Goal: Information Seeking & Learning: Learn about a topic

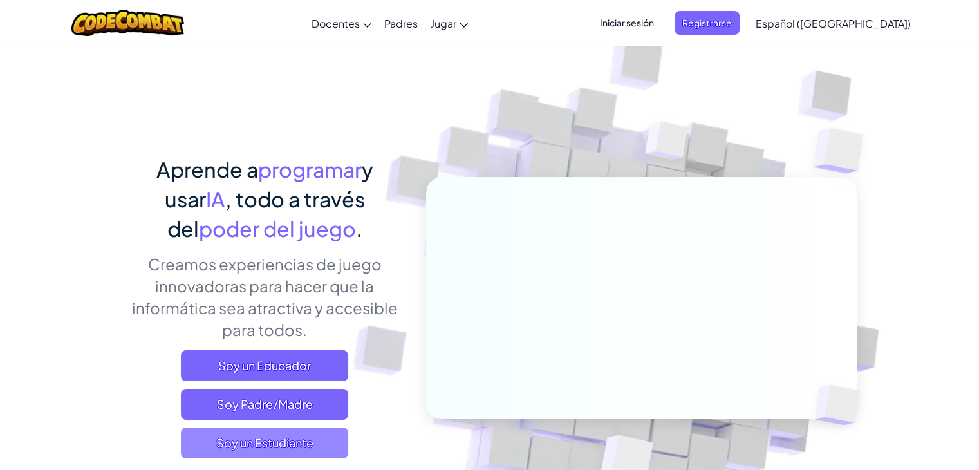
click at [315, 441] on span "Soy un Estudiante" at bounding box center [264, 443] width 167 height 31
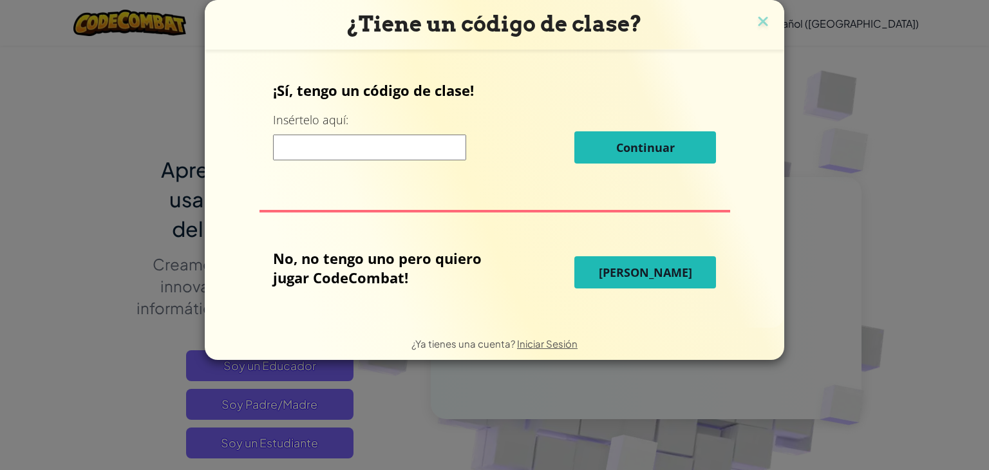
click at [360, 149] on input at bounding box center [369, 148] width 193 height 26
type input "PartySpellApple"
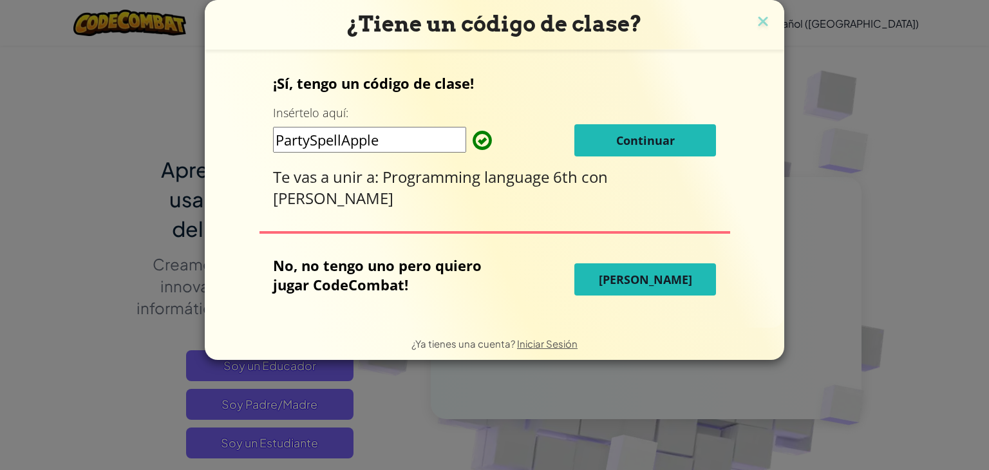
click at [606, 140] on button "Continuar" at bounding box center [645, 140] width 142 height 32
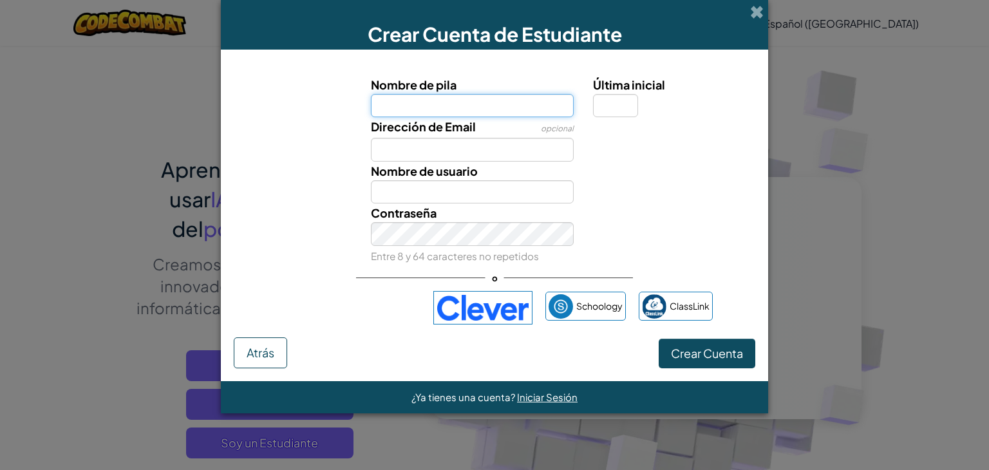
click at [541, 107] on input "Nombre de pila" at bounding box center [472, 106] width 203 height 24
type input "[PERSON_NAME]"
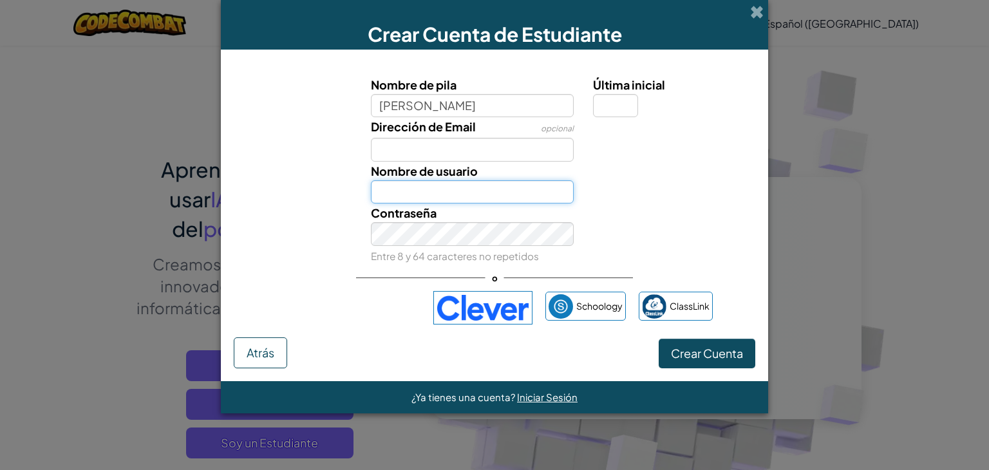
type input "[PERSON_NAME]"
click at [507, 195] on input "[PERSON_NAME]" at bounding box center [472, 192] width 203 height 24
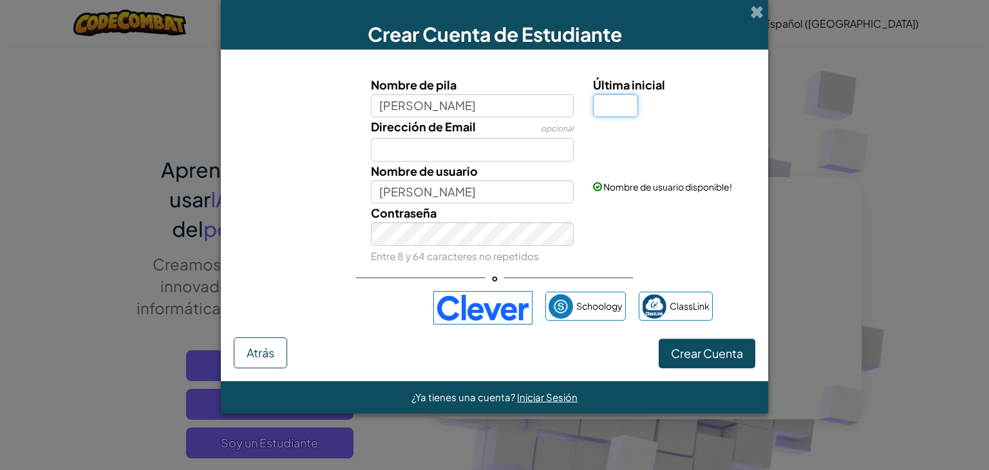
click at [632, 103] on input "Última inicial" at bounding box center [615, 106] width 45 height 24
type input "s"
type input "[PERSON_NAME]"
click at [700, 359] on span "Crear Cuenta" at bounding box center [707, 353] width 72 height 15
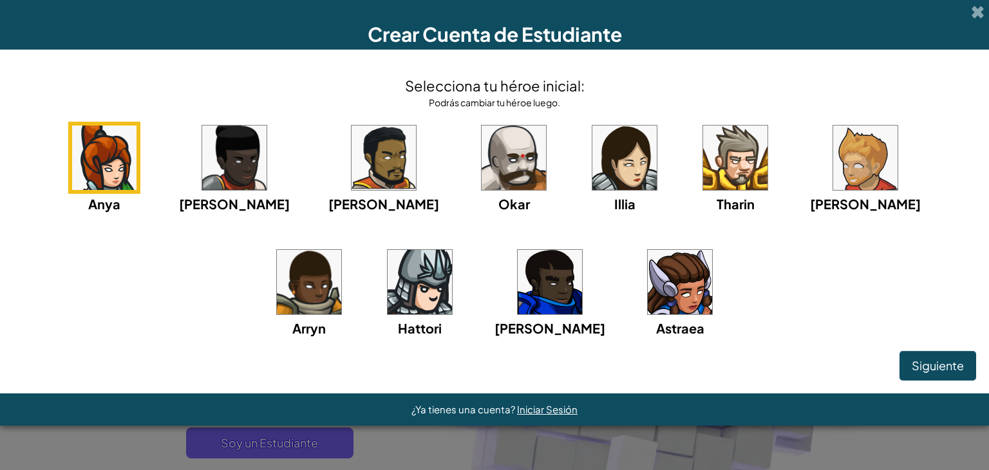
click at [648, 266] on img at bounding box center [680, 282] width 64 height 64
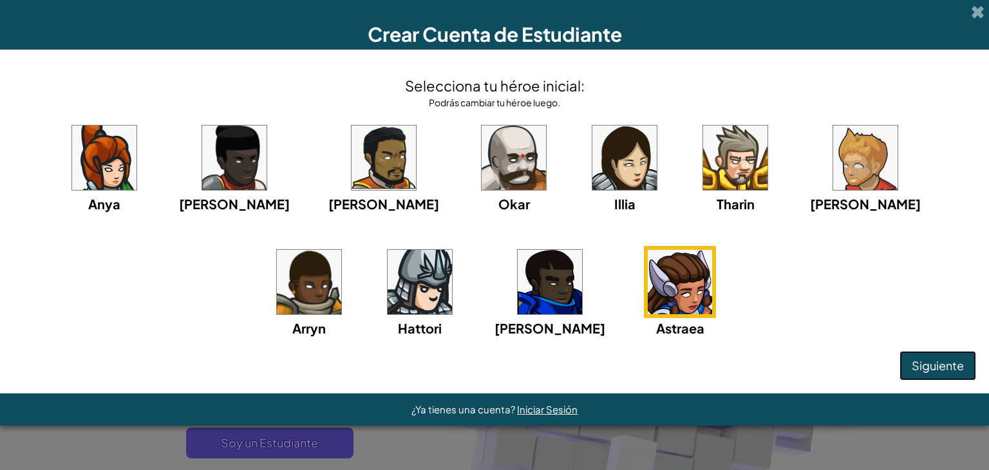
click at [958, 358] on span "Siguiente" at bounding box center [938, 365] width 52 height 15
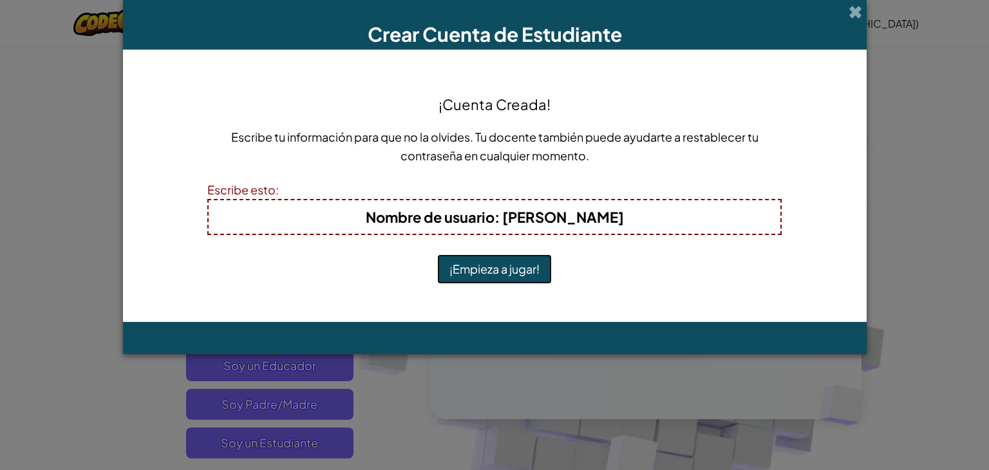
click at [491, 266] on button "¡Empieza a jugar!" at bounding box center [494, 269] width 115 height 30
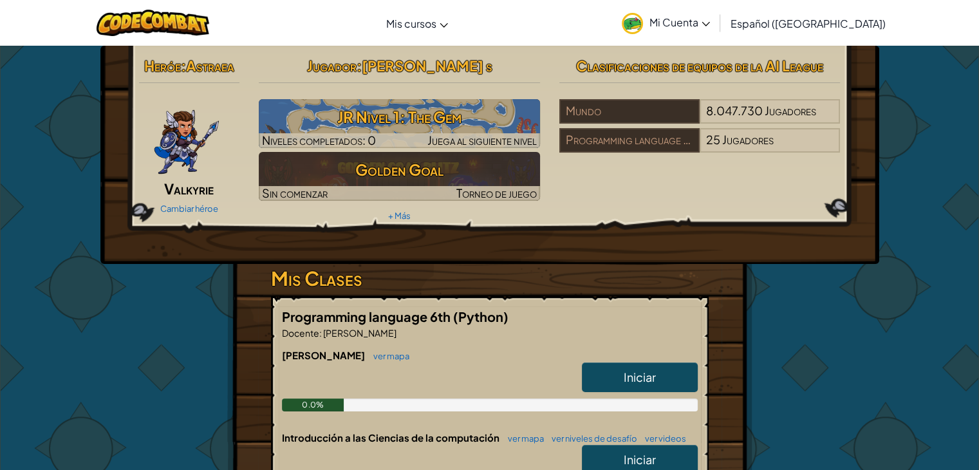
click at [653, 379] on span "Iniciar" at bounding box center [640, 377] width 32 height 15
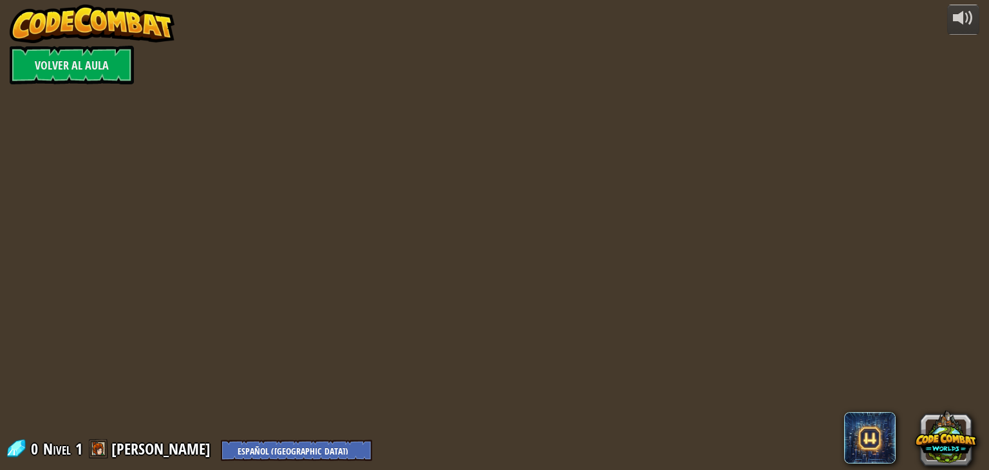
select select "es-419"
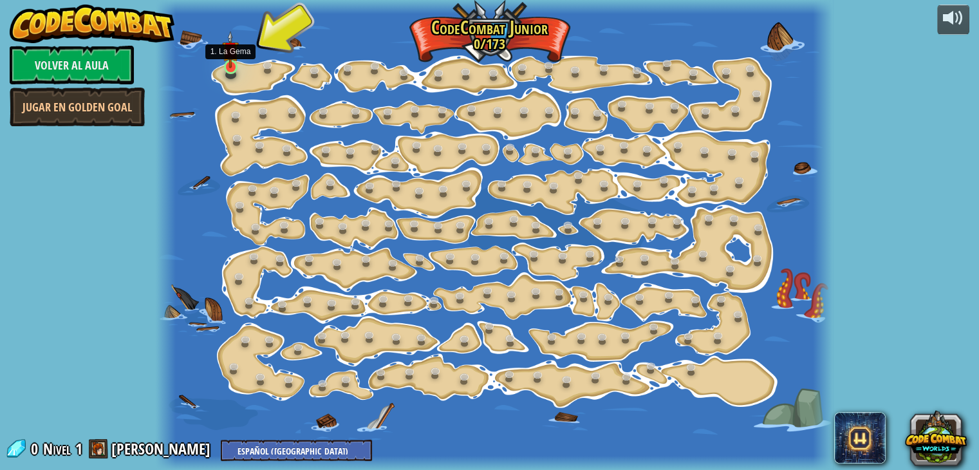
click at [238, 64] on img at bounding box center [230, 50] width 17 height 38
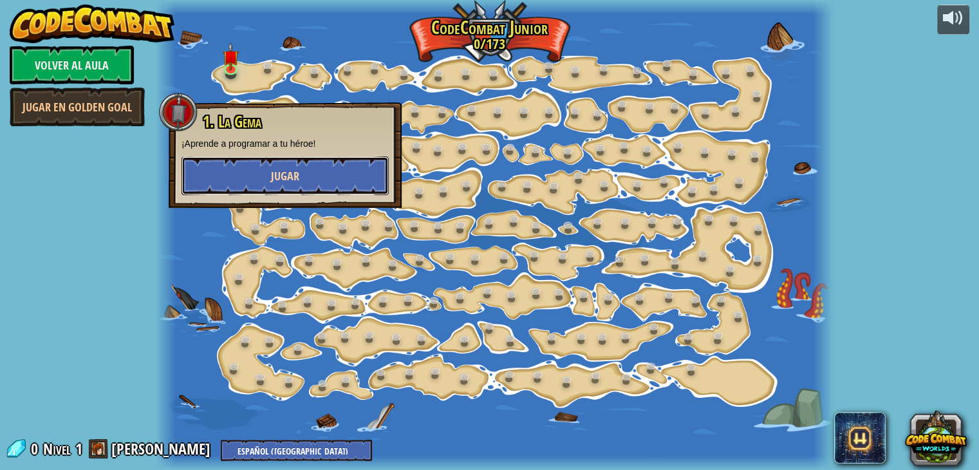
click at [290, 173] on span "Jugar" at bounding box center [285, 176] width 28 height 16
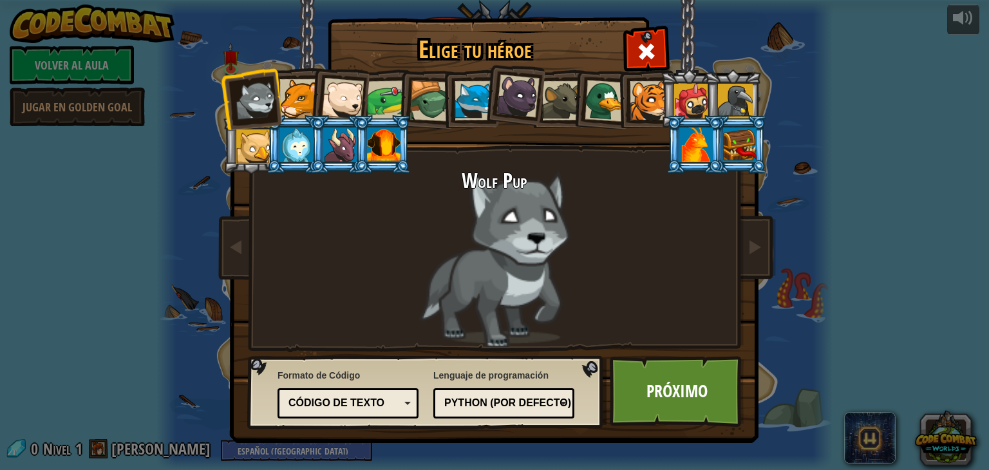
click at [394, 93] on div at bounding box center [387, 100] width 40 height 40
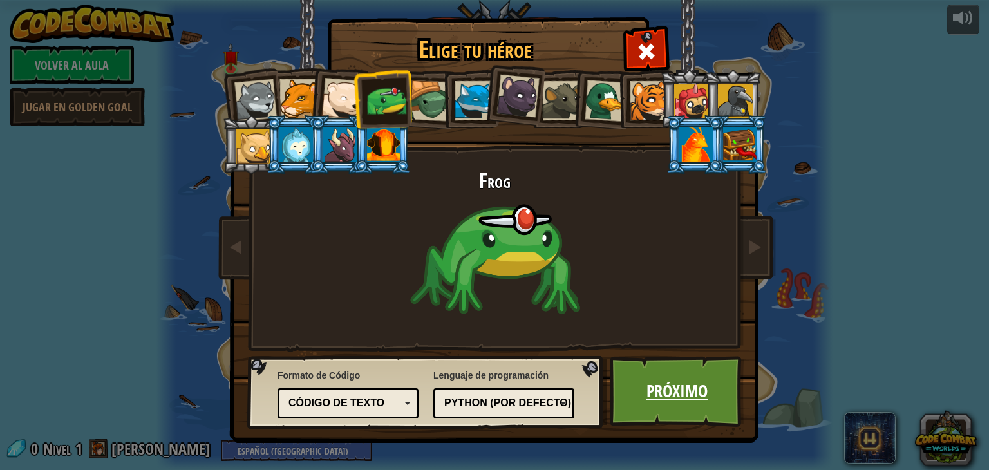
click at [665, 390] on link "Próximo" at bounding box center [677, 391] width 135 height 71
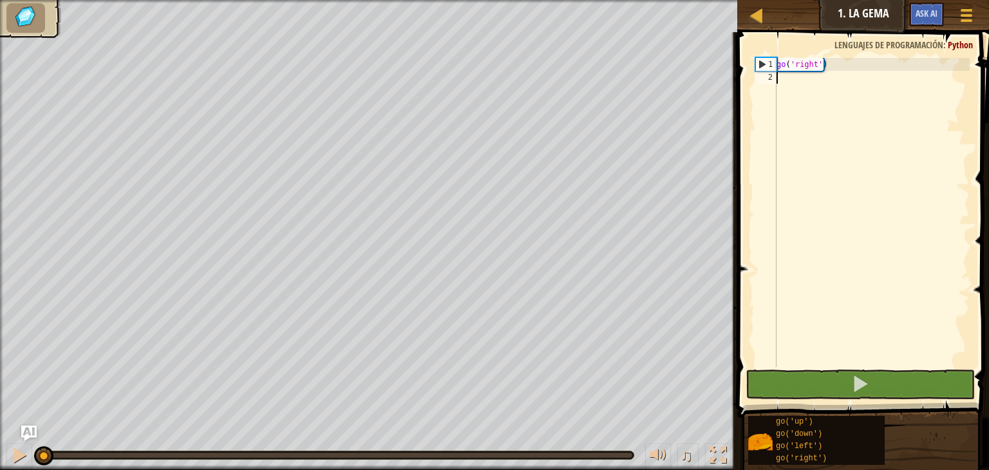
click at [780, 78] on div "go ( 'right' )" at bounding box center [872, 225] width 196 height 335
type textarea "d"
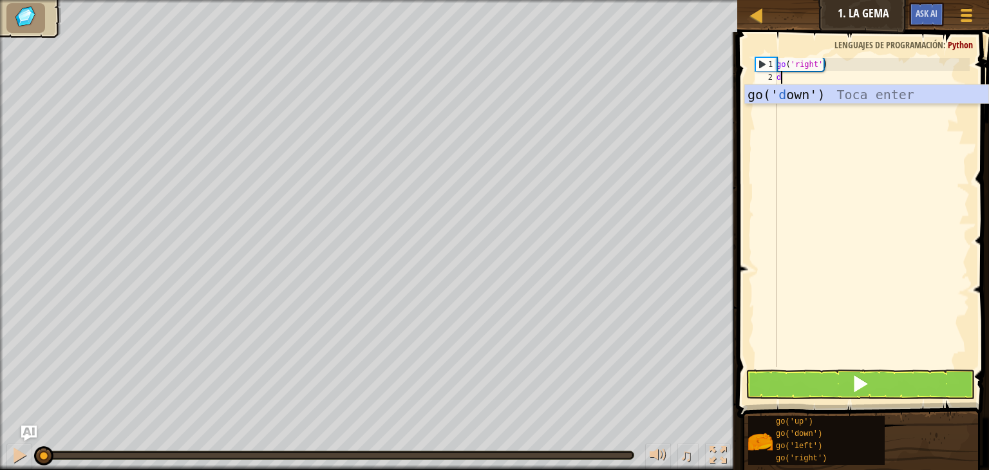
scroll to position [6, 0]
click at [785, 96] on div "go(' d own') Toca enter" at bounding box center [866, 114] width 243 height 58
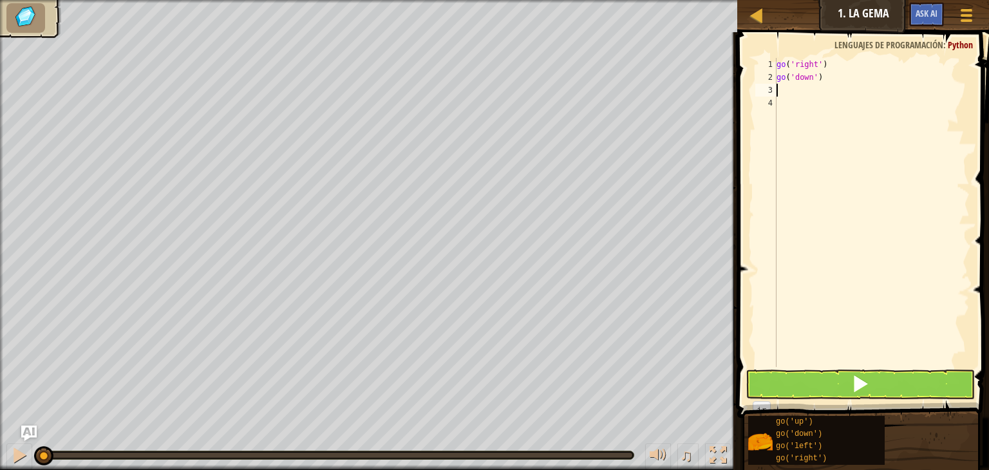
type textarea "r"
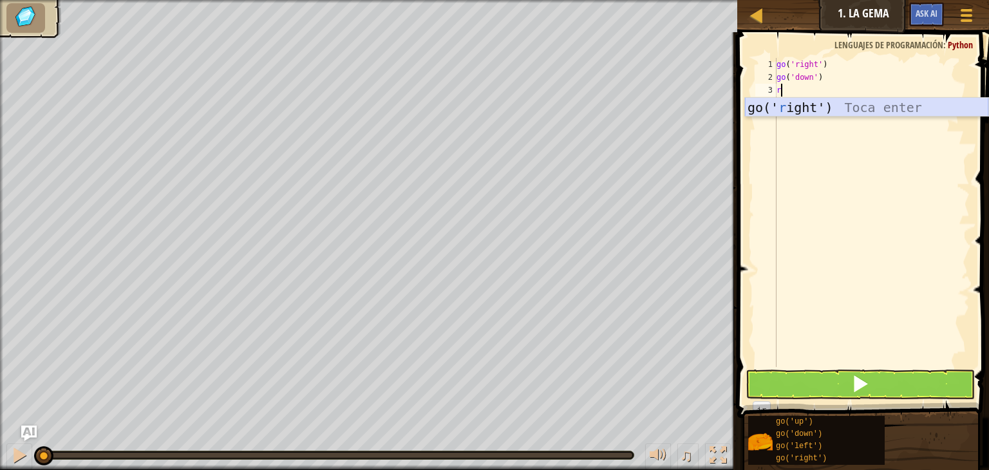
click at [791, 104] on div "go(' r ight') Toca enter" at bounding box center [866, 127] width 243 height 58
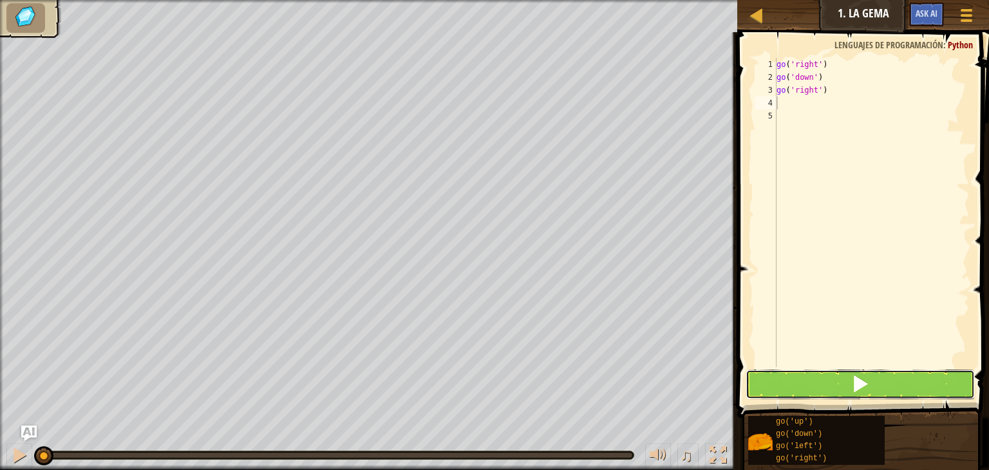
click at [847, 381] on button at bounding box center [860, 385] width 229 height 30
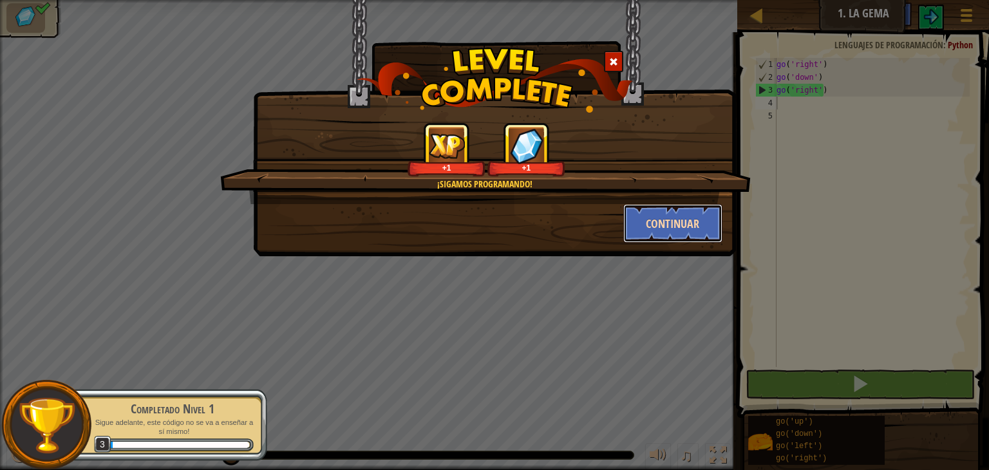
click at [660, 227] on button "Continuar" at bounding box center [673, 223] width 100 height 39
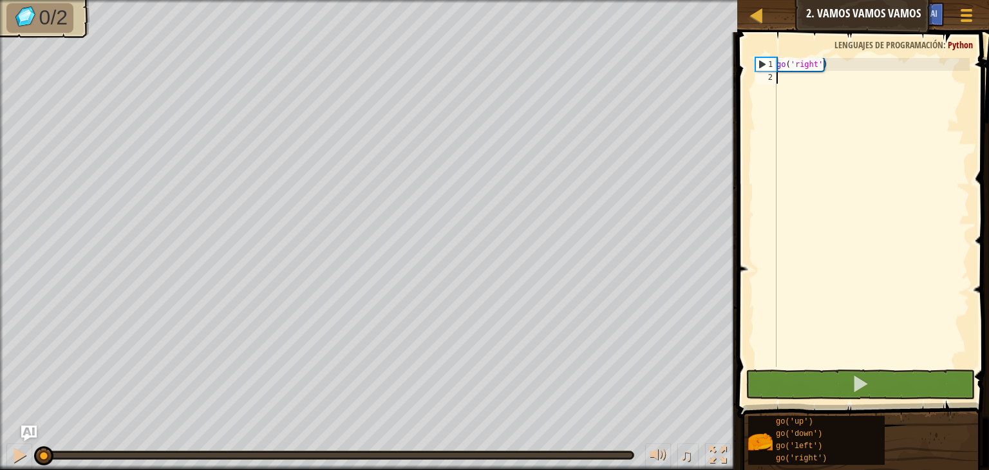
type textarea "u"
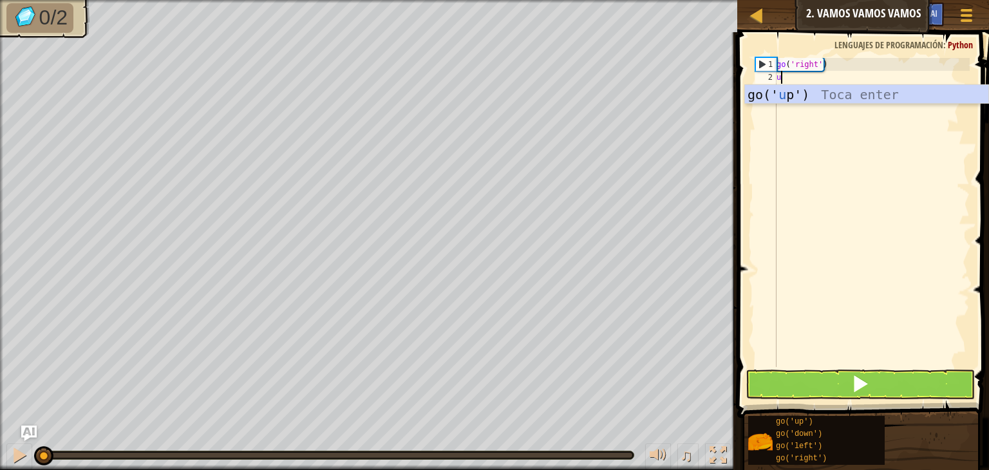
scroll to position [6, 0]
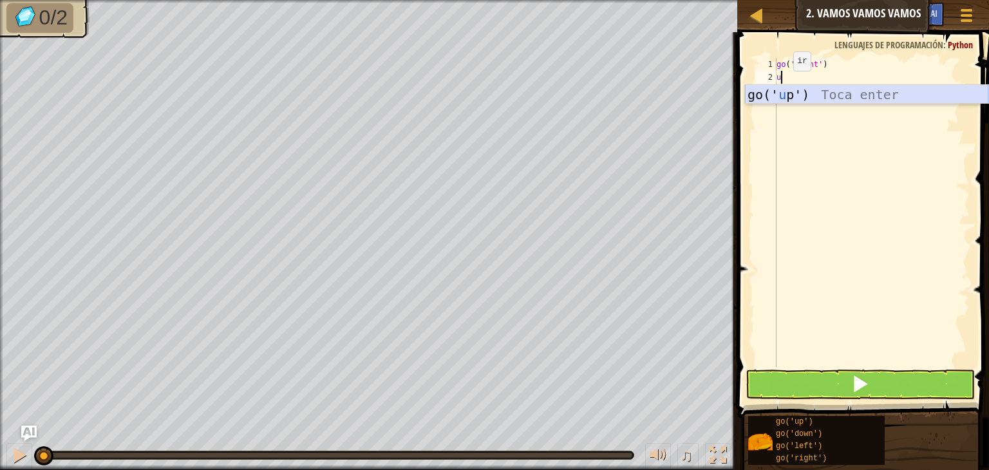
click at [785, 89] on div "go(' u p') Toca enter" at bounding box center [866, 114] width 243 height 58
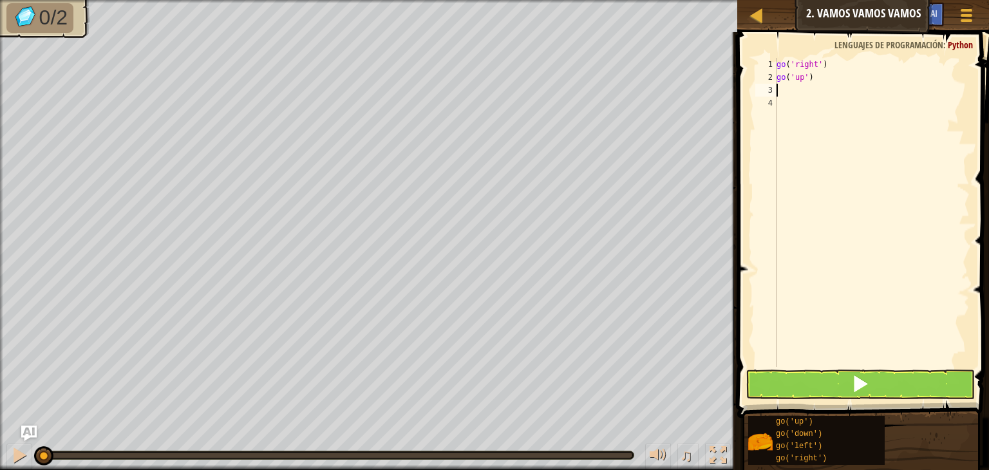
type textarea "r"
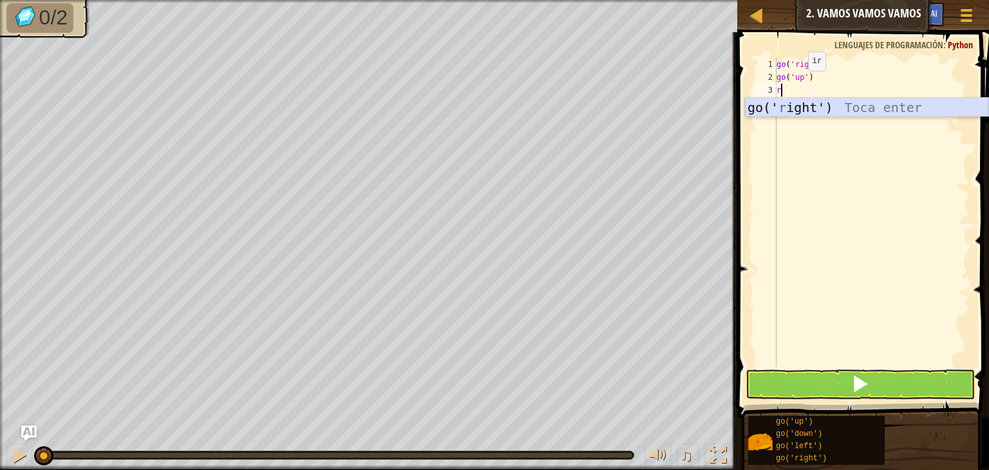
click at [811, 104] on div "go(' r ight') Toca enter" at bounding box center [866, 127] width 243 height 58
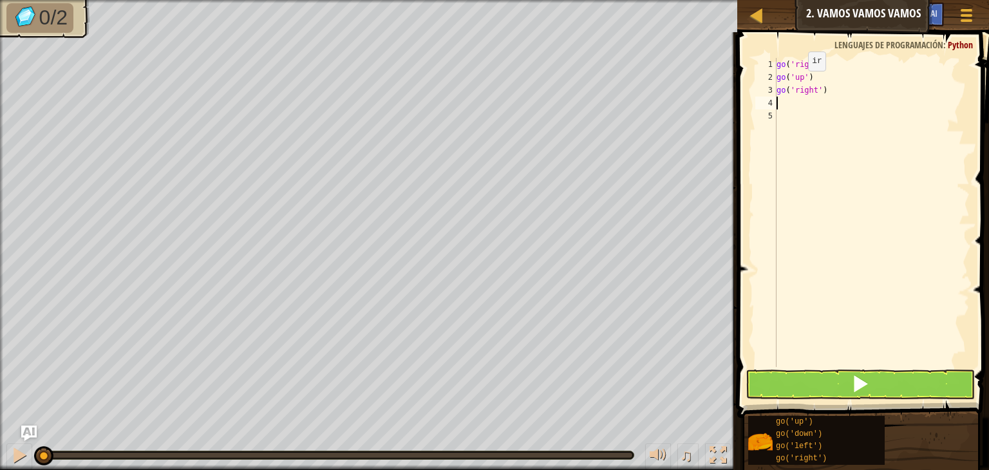
type textarea "r"
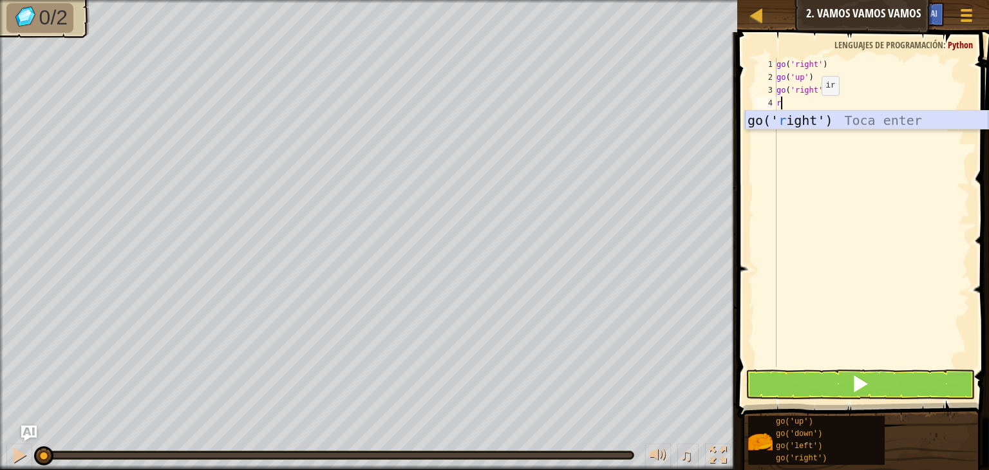
click at [804, 124] on div "go(' r ight') Toca enter" at bounding box center [866, 140] width 243 height 58
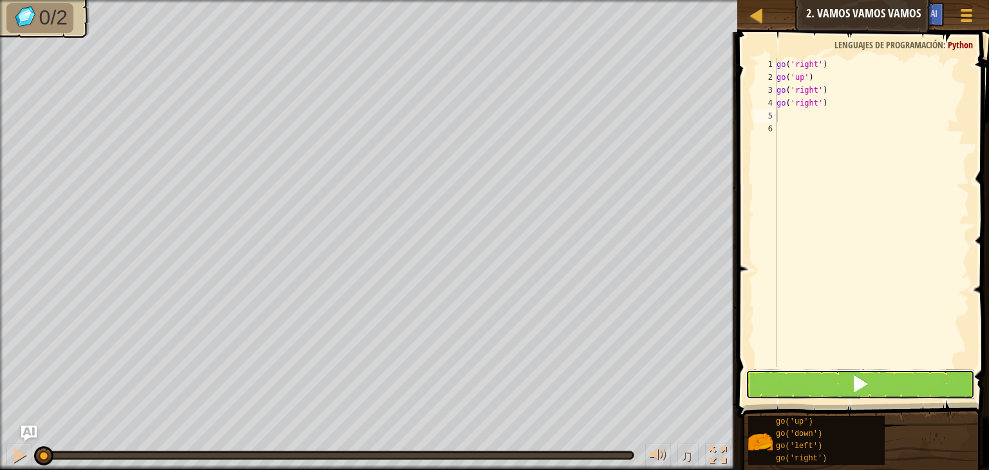
click at [801, 383] on button at bounding box center [860, 385] width 229 height 30
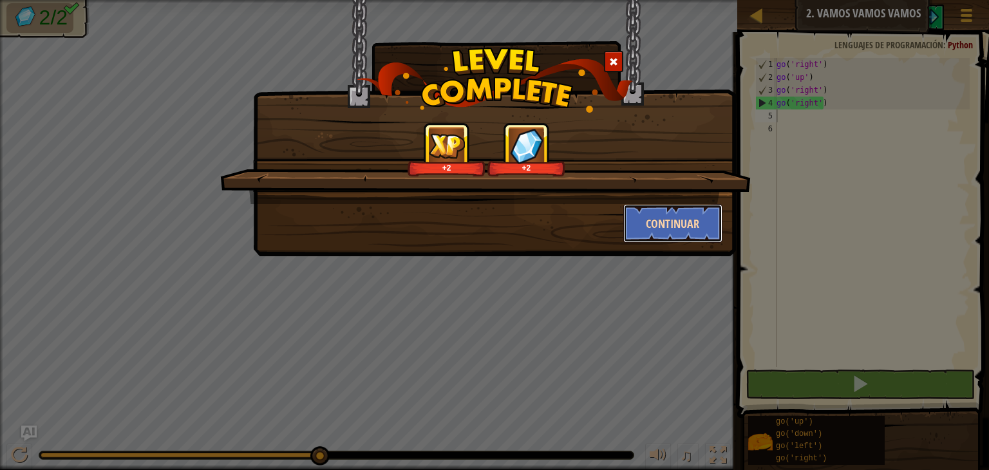
click at [701, 227] on button "Continuar" at bounding box center [673, 223] width 100 height 39
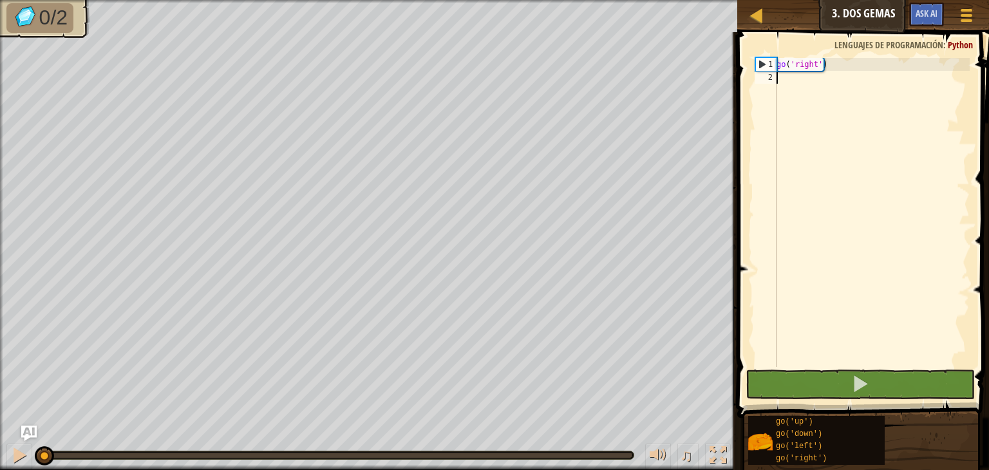
type textarea "r"
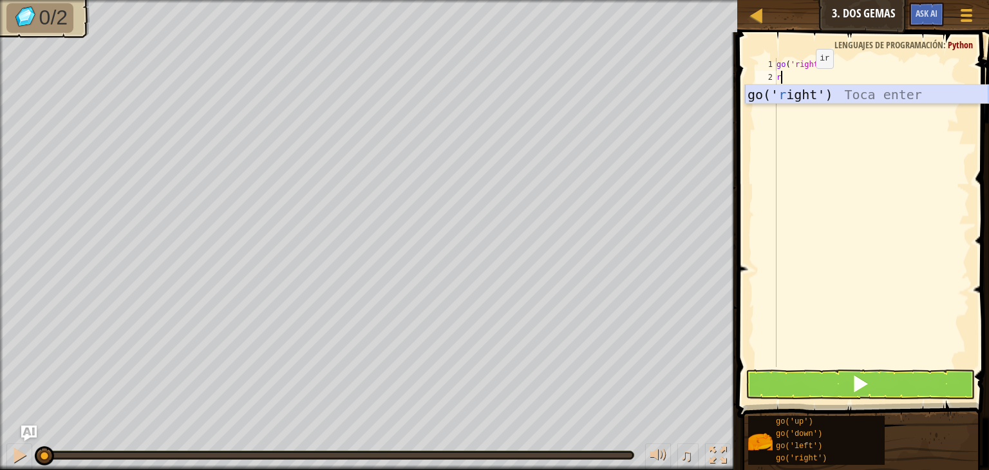
click at [796, 92] on div "go(' r ight') Toca enter" at bounding box center [866, 114] width 243 height 58
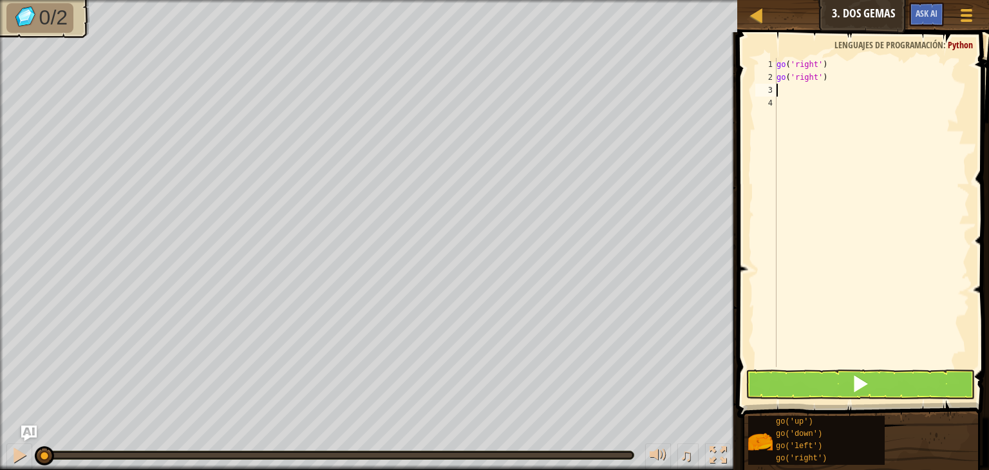
type textarea "r"
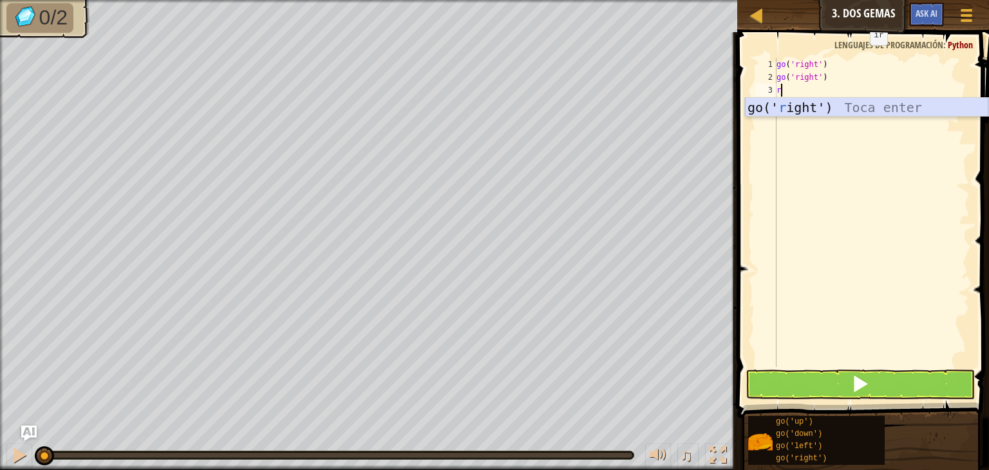
click at [770, 106] on div "go(' r ight') Toca enter" at bounding box center [866, 127] width 243 height 58
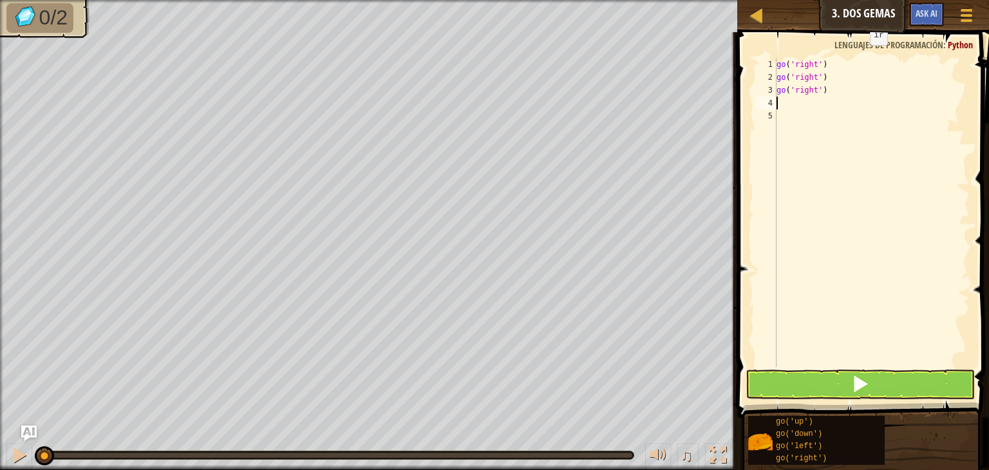
type textarea "u"
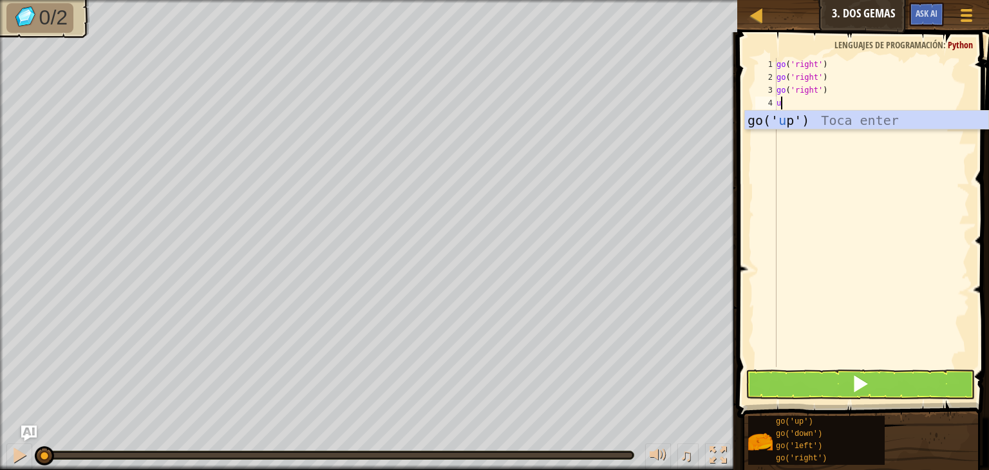
click at [794, 129] on div "go ( 'right' ) go ( 'right' ) go ( 'right' ) u" at bounding box center [872, 225] width 196 height 335
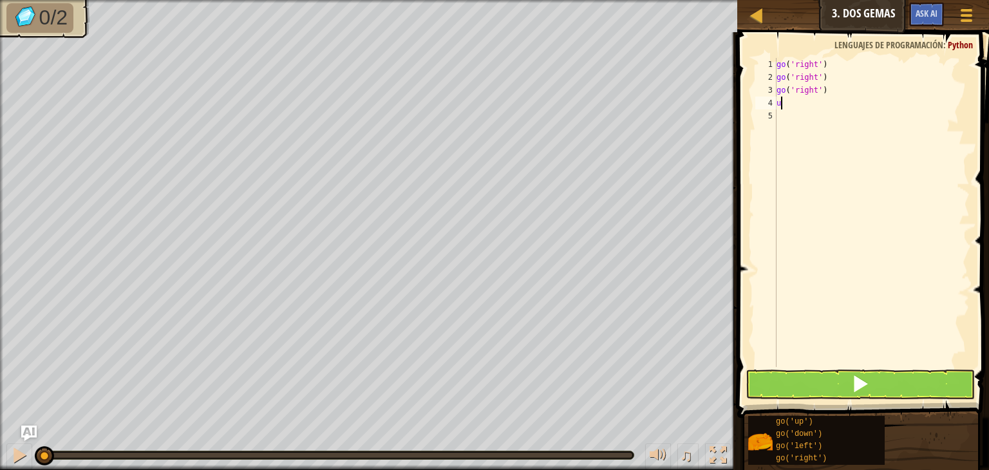
click at [785, 103] on div "go ( 'right' ) go ( 'right' ) go ( 'right' ) u" at bounding box center [872, 225] width 196 height 335
type textarea "u"
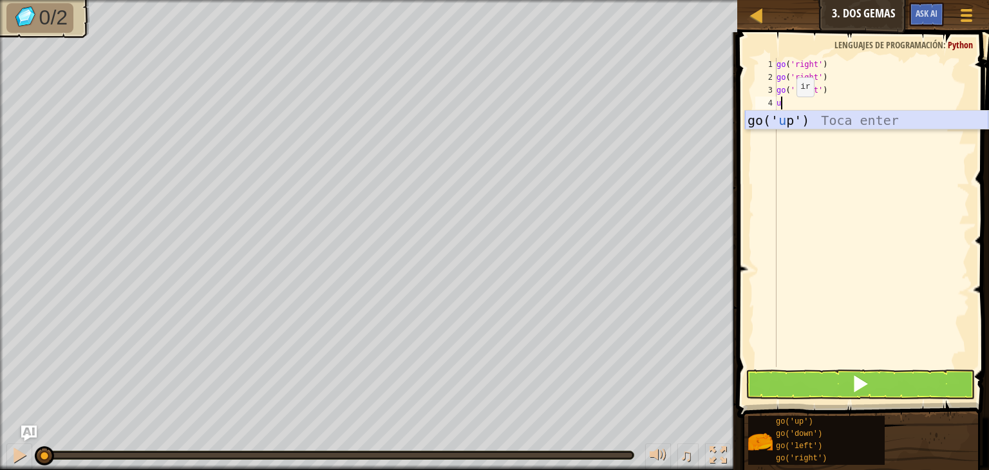
click at [785, 120] on div "go(' u p') Toca enter" at bounding box center [866, 140] width 243 height 58
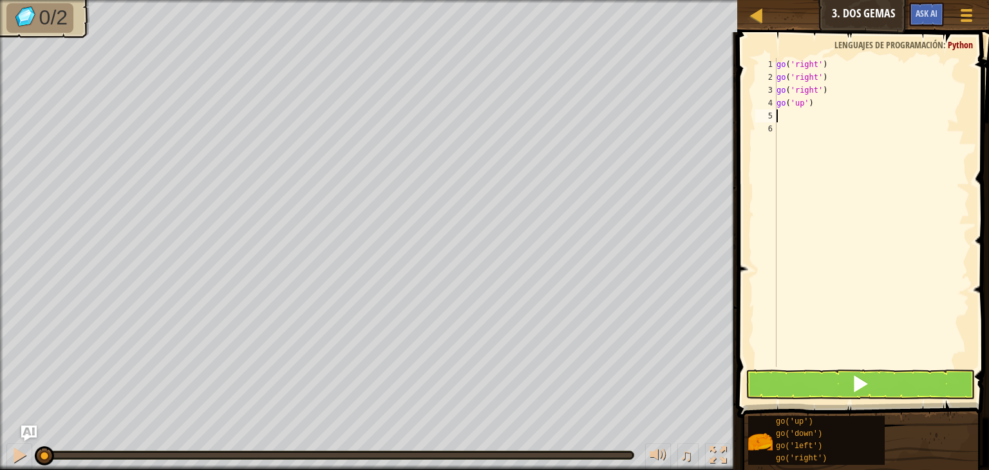
type textarea "d"
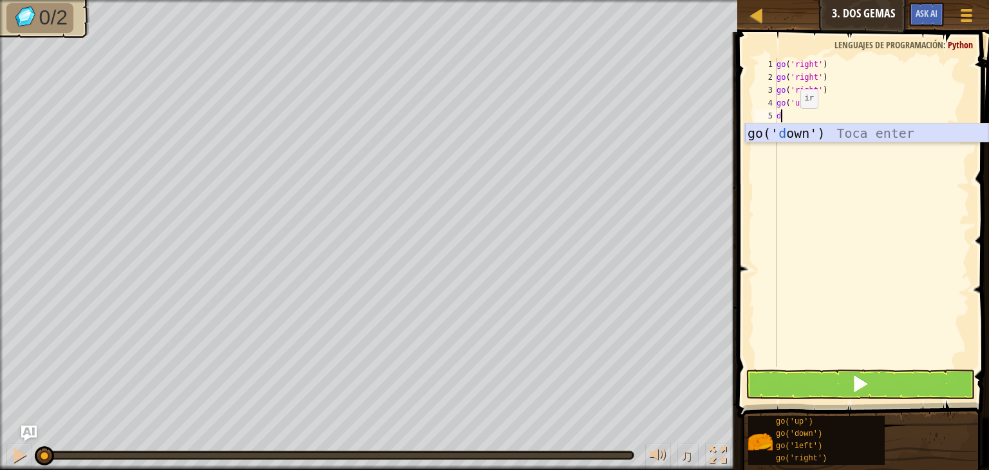
click at [790, 135] on div "go(' d own') Toca enter" at bounding box center [866, 153] width 243 height 58
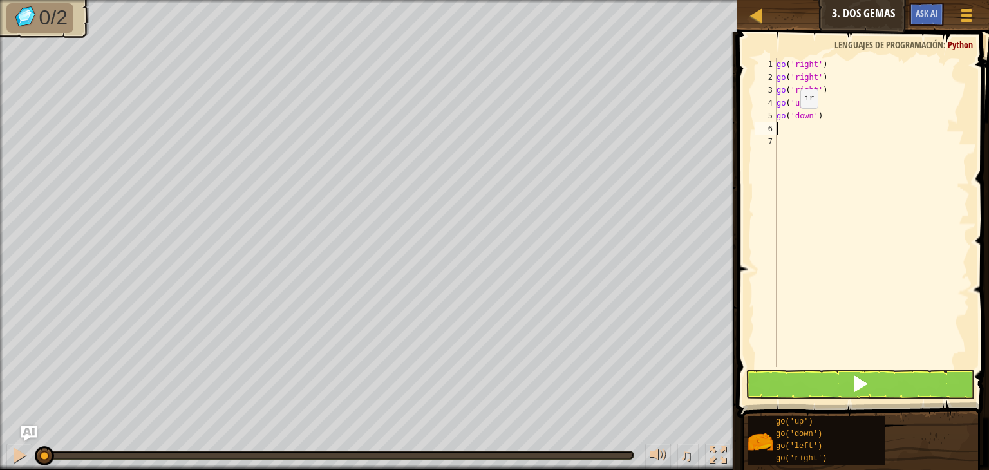
click at [790, 135] on div "go ( 'right' ) go ( 'right' ) go ( 'right' ) go ( 'up' ) go ( 'down' )" at bounding box center [872, 225] width 196 height 335
type textarea "d"
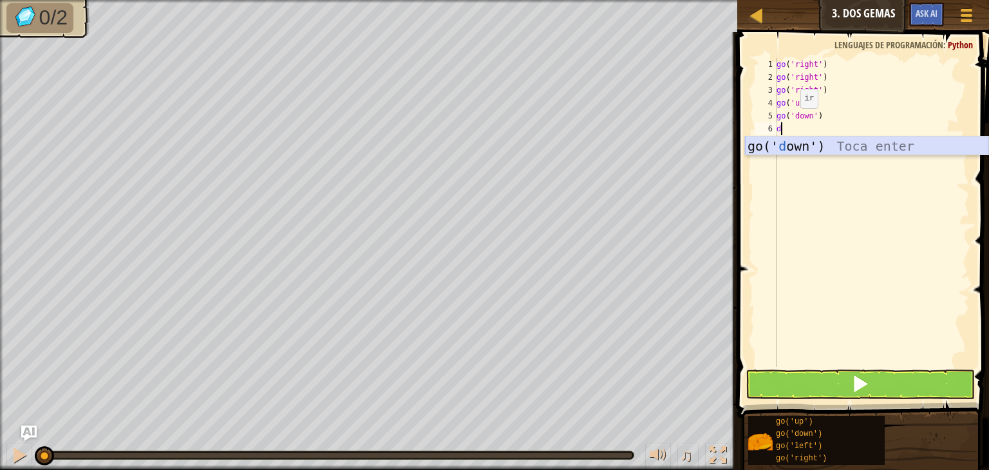
click at [804, 149] on div "go(' d own') Toca enter" at bounding box center [866, 165] width 243 height 58
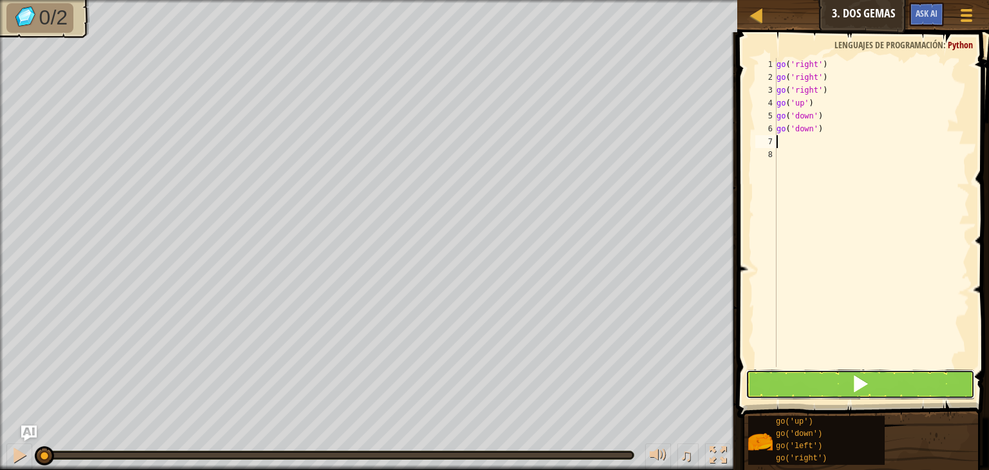
click at [812, 370] on button at bounding box center [860, 385] width 229 height 30
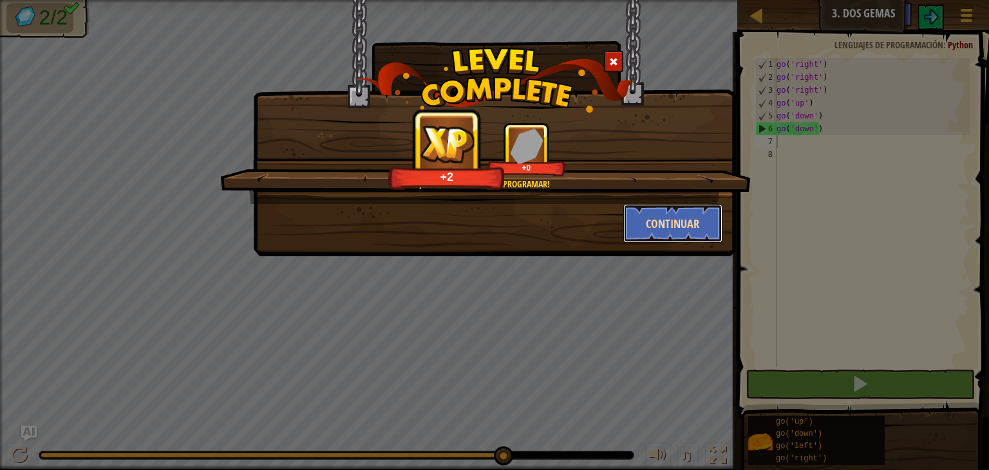
click at [705, 221] on button "Continuar" at bounding box center [673, 223] width 100 height 39
